Goal: Task Accomplishment & Management: Manage account settings

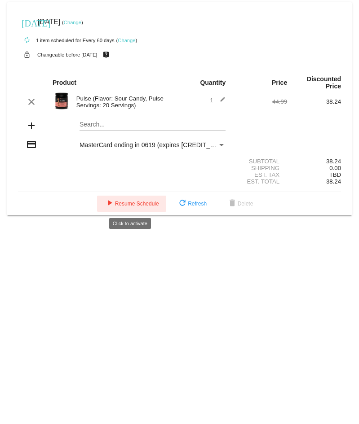
click at [134, 202] on span "play_arrow Resume Schedule" at bounding box center [131, 204] width 55 height 6
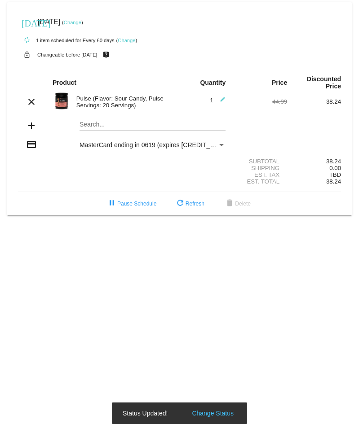
click at [81, 22] on link "Change" at bounding box center [73, 22] width 18 height 5
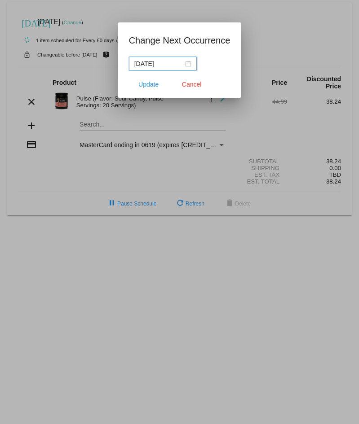
click at [188, 63] on div "[DATE]" at bounding box center [162, 64] width 57 height 10
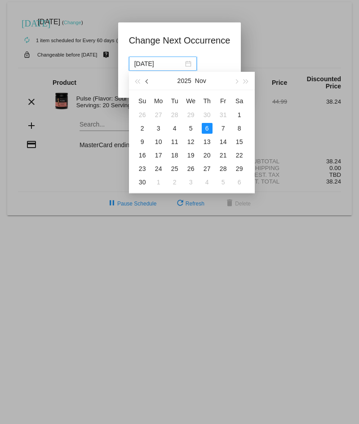
click at [146, 80] on span "button" at bounding box center [147, 81] width 4 height 4
click at [240, 114] on div "6" at bounding box center [239, 115] width 11 height 11
type input "[DATE]"
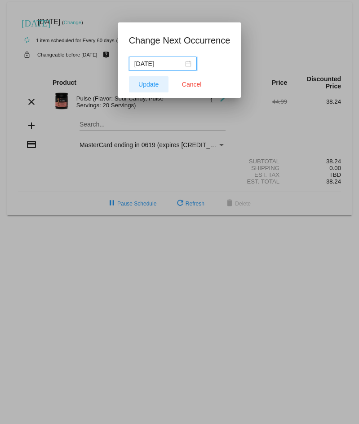
click at [151, 82] on span "Update" at bounding box center [148, 84] width 20 height 7
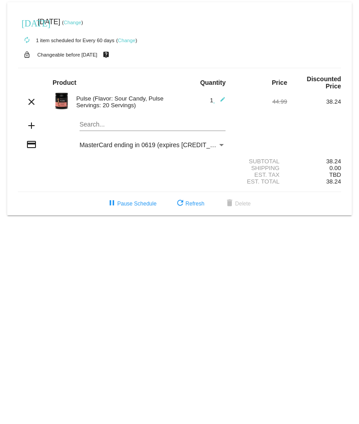
click at [127, 40] on link "Change" at bounding box center [127, 40] width 18 height 5
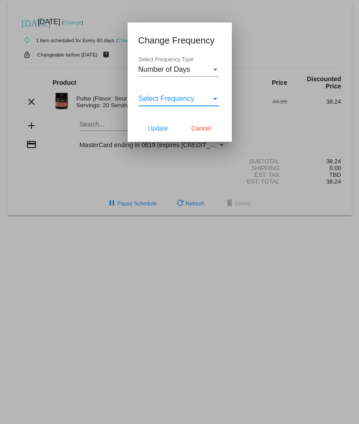
click at [211, 98] on div "Select Frequency" at bounding box center [215, 99] width 8 height 8
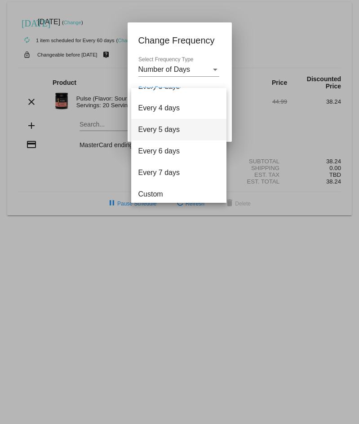
scroll to position [36, 0]
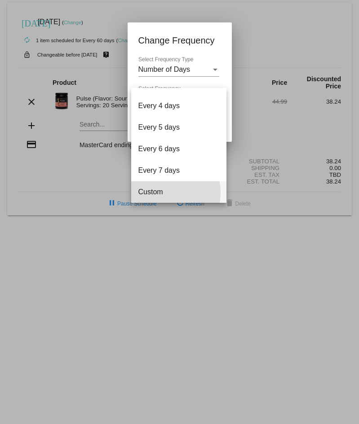
click at [160, 193] on span "Custom" at bounding box center [178, 192] width 81 height 22
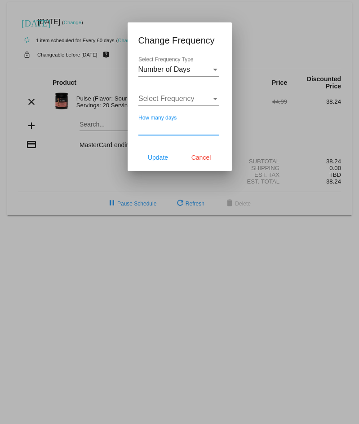
click at [170, 127] on input "How many days" at bounding box center [178, 128] width 81 height 8
type input "75"
click at [161, 156] on span "Update" at bounding box center [158, 157] width 20 height 7
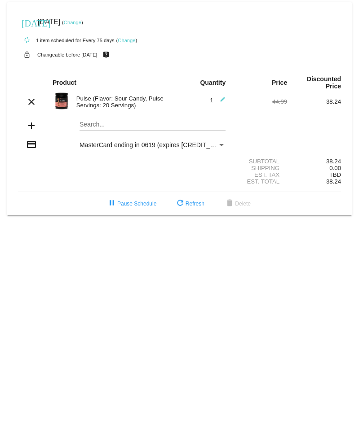
click at [102, 125] on mat-card "[DATE] [DATE] ( Change ) autorenew 1 item scheduled for Every 75 days ( Change …" at bounding box center [179, 108] width 344 height 213
type input "s"
type input "m"
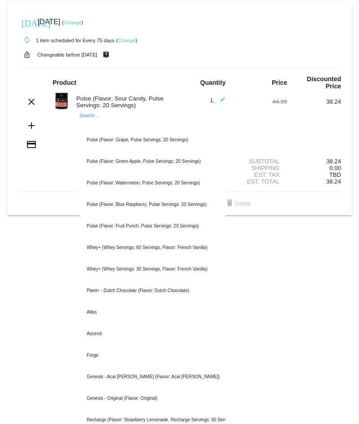
click at [4, 288] on body "[DATE] [DATE] ( Change ) autorenew 1 item scheduled for Every 75 days ( Change …" at bounding box center [179, 212] width 359 height 424
